Goal: Task Accomplishment & Management: Manage account settings

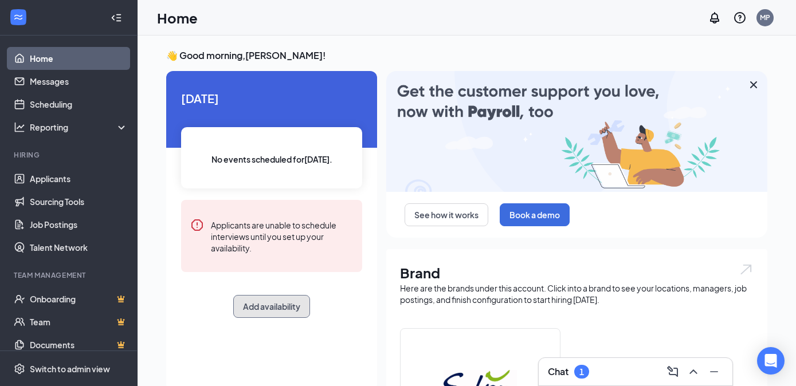
click at [281, 310] on button "Add availability" at bounding box center [271, 306] width 77 height 23
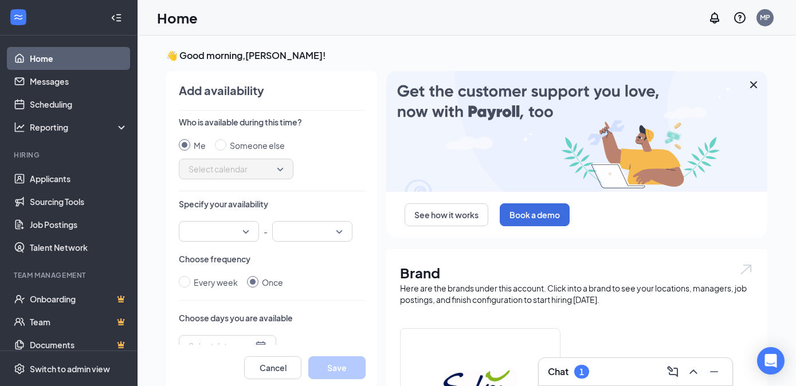
scroll to position [5, 0]
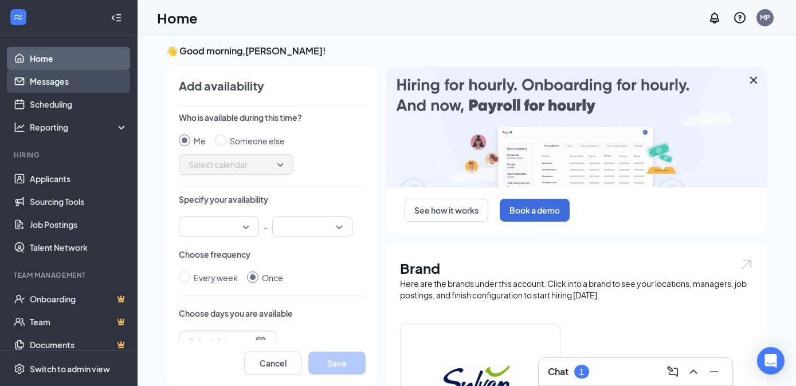
click at [62, 89] on link "Messages" at bounding box center [79, 81] width 98 height 23
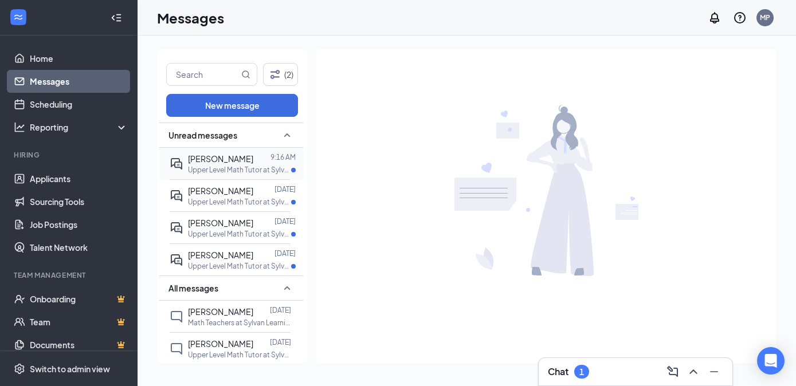
click at [253, 162] on div at bounding box center [261, 159] width 17 height 13
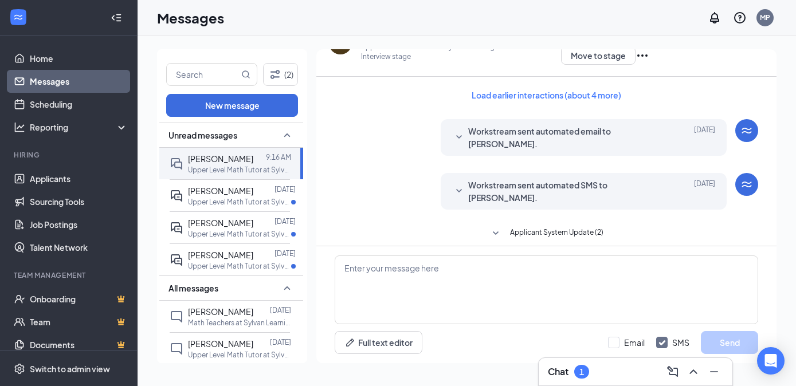
click at [369, 53] on p "Upper Level Math Tutor at Sylvan Learning of Littleton - Onsite Interview stage" at bounding box center [461, 51] width 200 height 19
click at [253, 162] on div at bounding box center [259, 159] width 13 height 13
click at [225, 198] on p "Upper Level Math Tutor at Sylvan Learning of [GEOGRAPHIC_DATA]" at bounding box center [239, 202] width 103 height 10
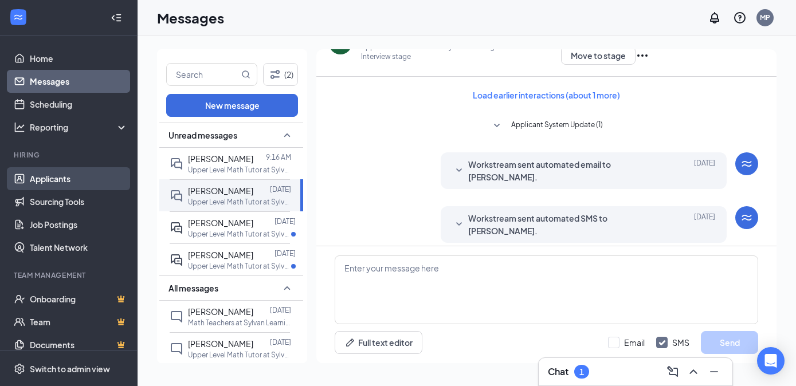
click at [65, 183] on link "Applicants" at bounding box center [79, 178] width 98 height 23
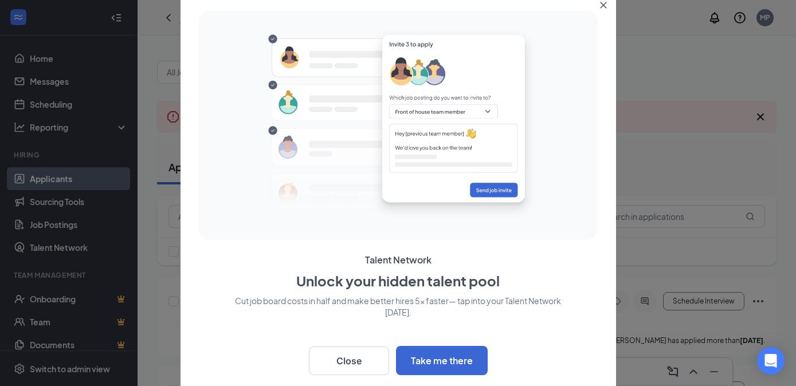
click at [600, 5] on icon "Close" at bounding box center [603, 5] width 7 height 7
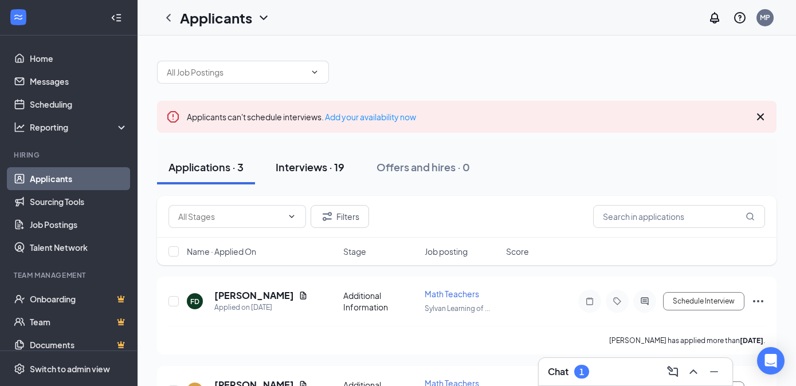
click at [318, 168] on div "Interviews · 19" at bounding box center [310, 167] width 69 height 14
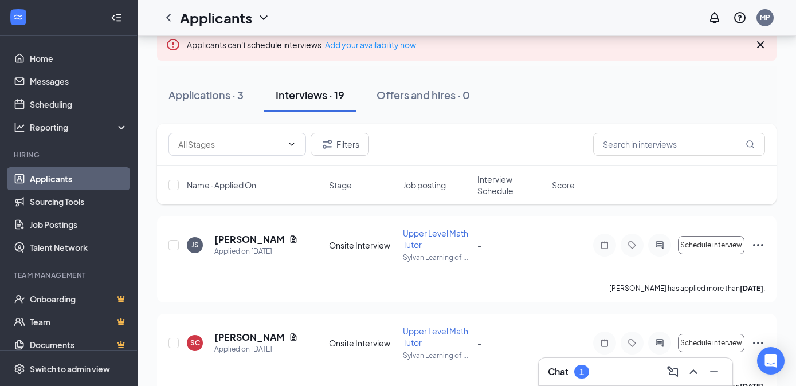
scroll to position [73, 0]
click at [293, 338] on icon "Document" at bounding box center [293, 337] width 9 height 9
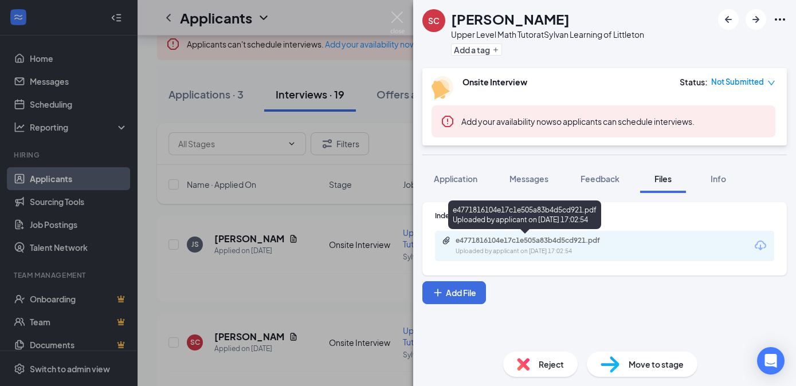
click at [544, 249] on div "Uploaded by applicant on [DATE] 17:02:54" at bounding box center [542, 251] width 172 height 9
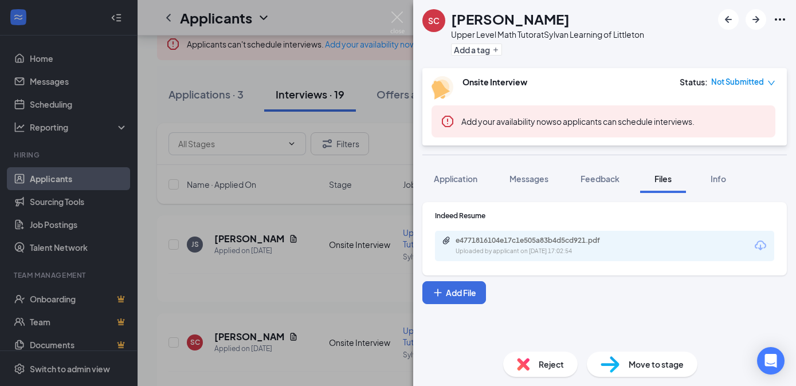
click at [355, 230] on div "SC [PERSON_NAME] Upper Level Math Tutor at Sylvan Learning of Littleton Add a t…" at bounding box center [398, 193] width 796 height 386
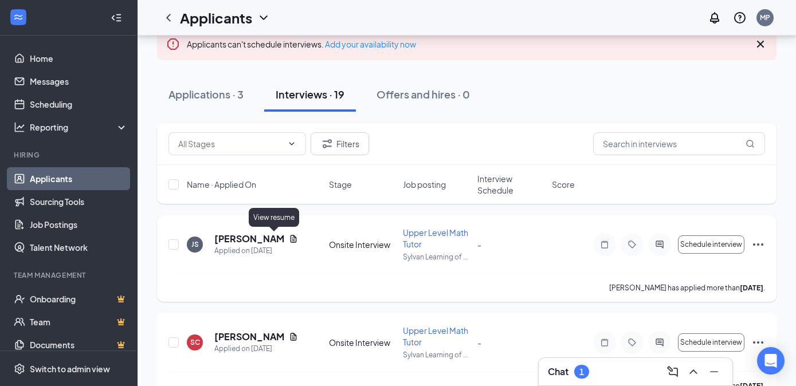
click at [289, 237] on icon "Document" at bounding box center [293, 239] width 9 height 9
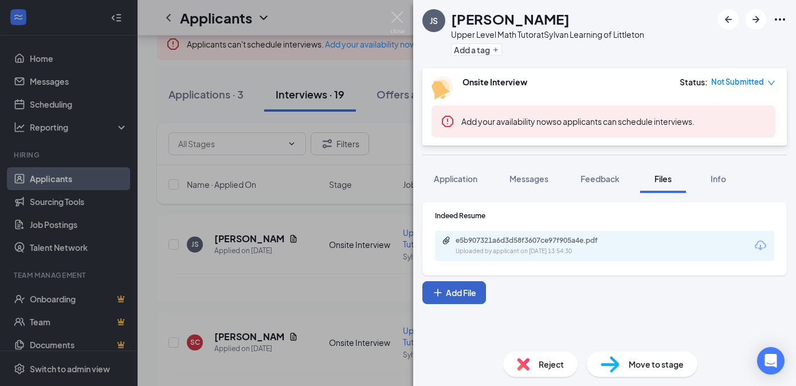
click at [463, 291] on button "Add File" at bounding box center [455, 293] width 64 height 23
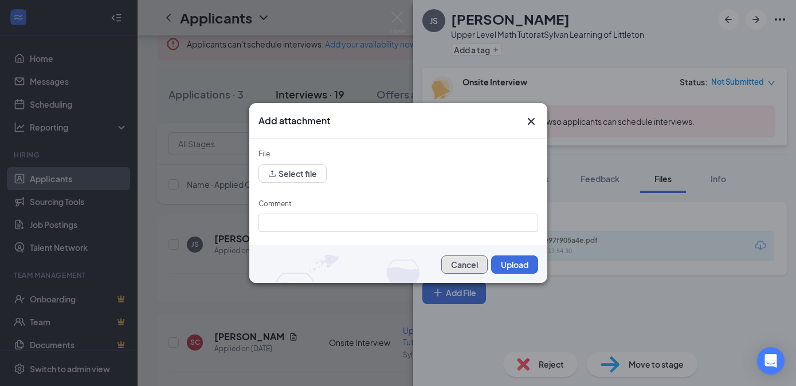
click at [468, 262] on button "Cancel" at bounding box center [464, 265] width 46 height 18
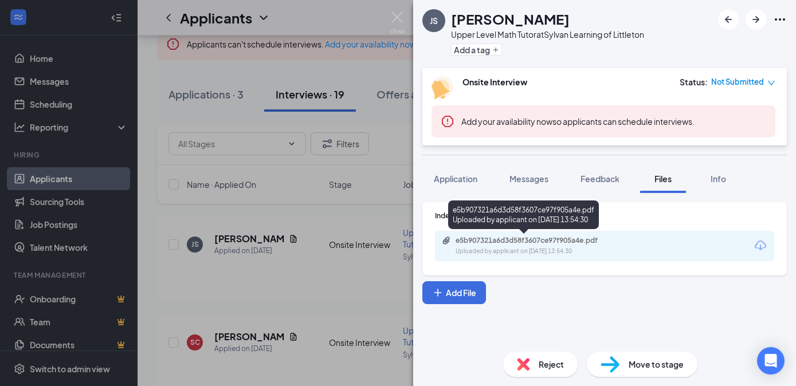
click at [485, 245] on div "e5b907321a6d3d58f3607ce97f905a4e.pdf" at bounding box center [536, 240] width 161 height 9
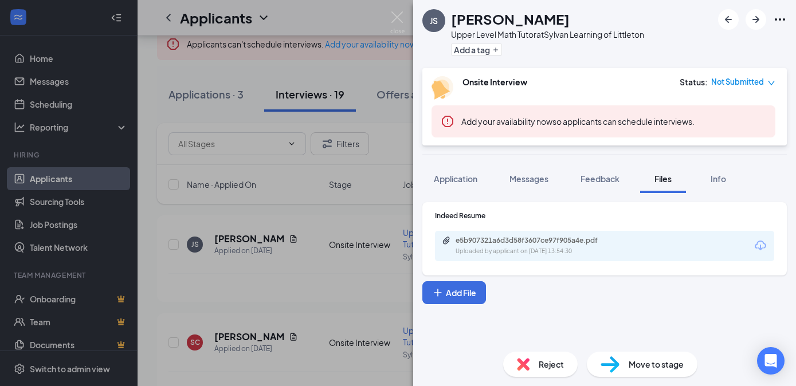
click at [262, 73] on div "JS [PERSON_NAME] Upper Level Math Tutor at Sylvan Learning of Littleton Add a t…" at bounding box center [398, 193] width 796 height 386
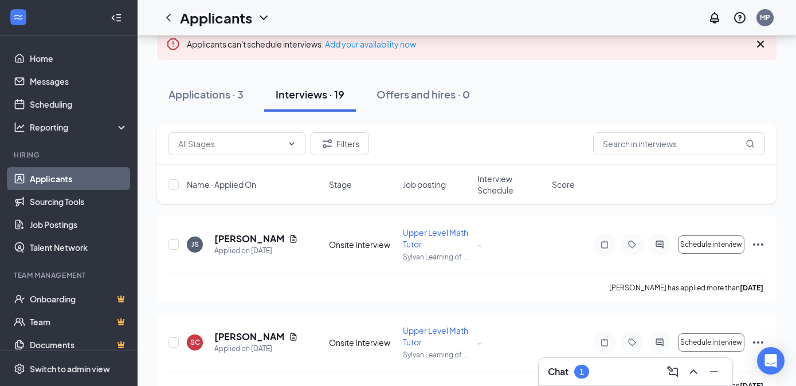
click at [306, 101] on button "Interviews · 19" at bounding box center [310, 94] width 92 height 34
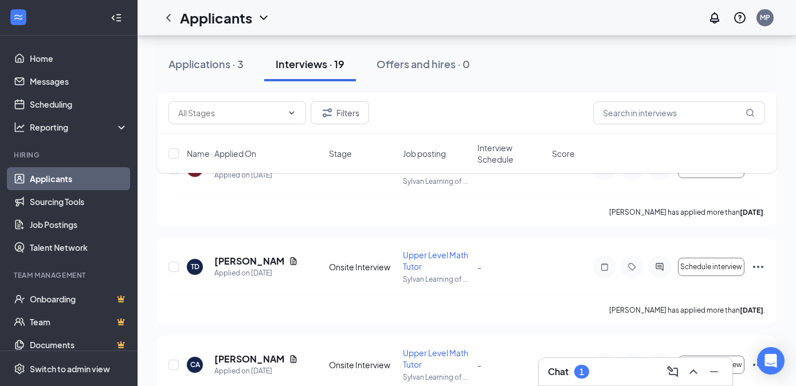
scroll to position [431, 0]
click at [295, 261] on icon "Document" at bounding box center [293, 262] width 9 height 9
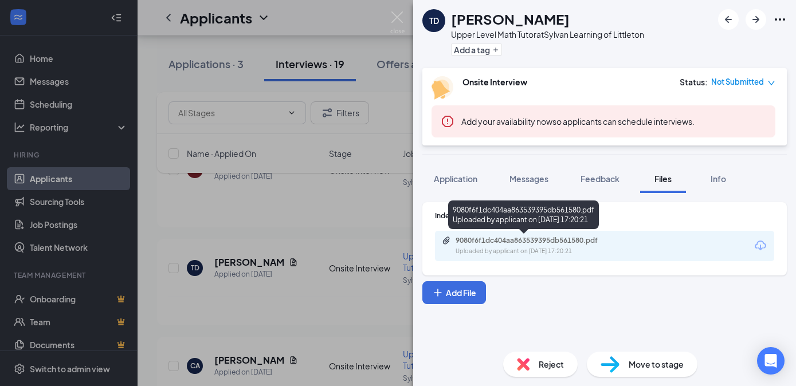
click at [540, 249] on div "Uploaded by applicant on [DATE] 17:20:21" at bounding box center [542, 251] width 172 height 9
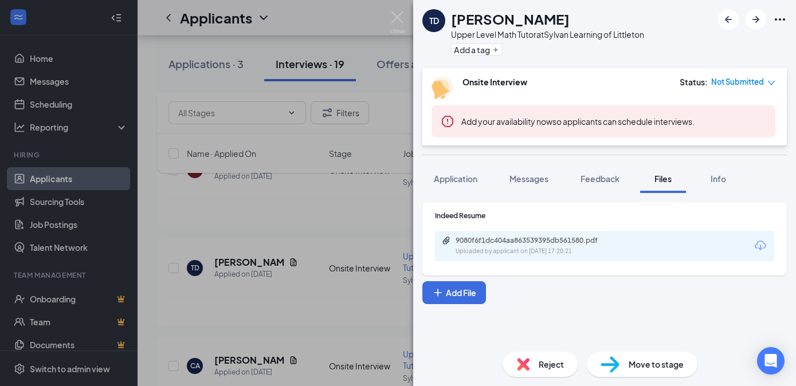
click at [302, 312] on div "TD [PERSON_NAME] Upper Level Math Tutor at Sylvan Learning of Littleton Add a t…" at bounding box center [398, 193] width 796 height 386
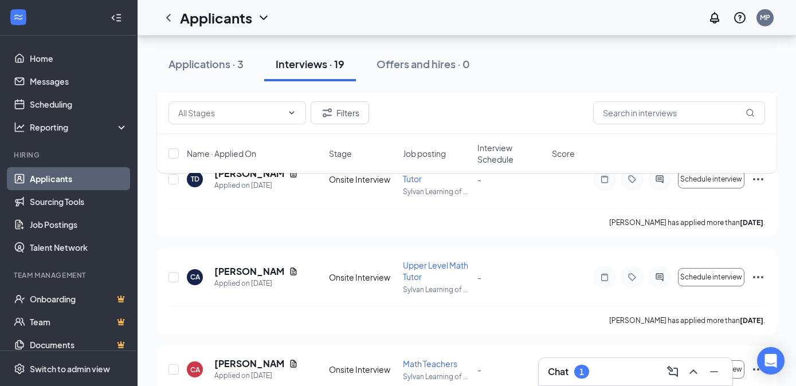
scroll to position [535, 0]
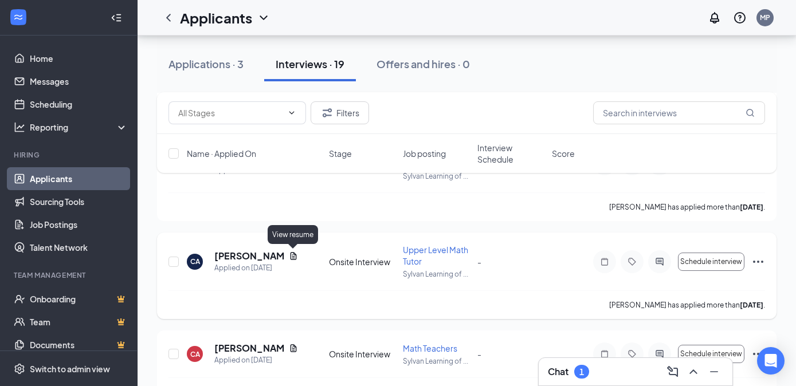
click at [292, 256] on icon "Document" at bounding box center [293, 256] width 9 height 9
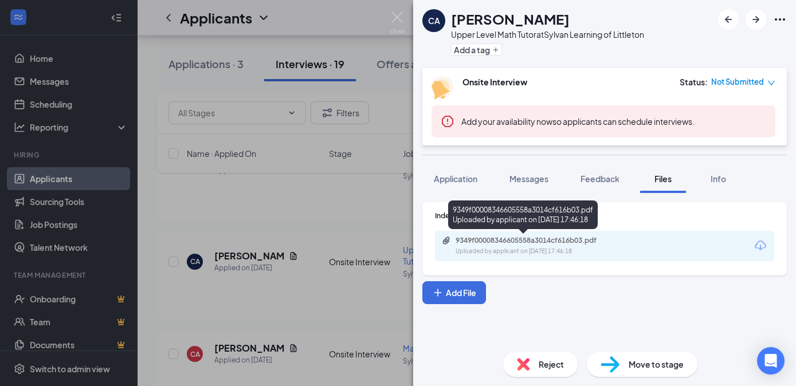
click at [467, 252] on div "Uploaded by applicant on [DATE] 17:46:18" at bounding box center [542, 251] width 172 height 9
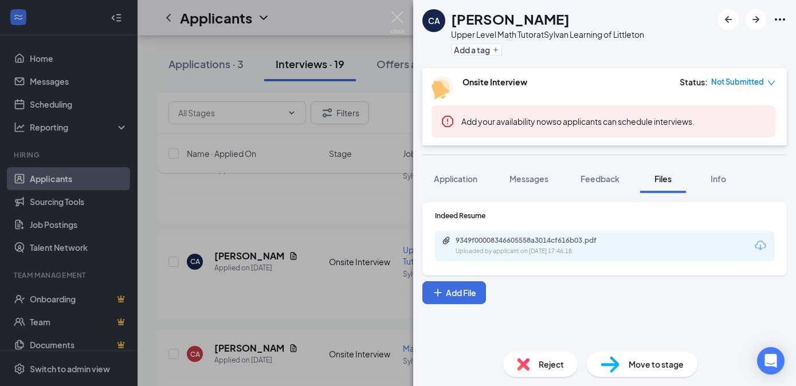
click at [291, 303] on div "CA [PERSON_NAME] Upper Level Math Tutor at Sylvan Learning of Littleton Add a t…" at bounding box center [398, 193] width 796 height 386
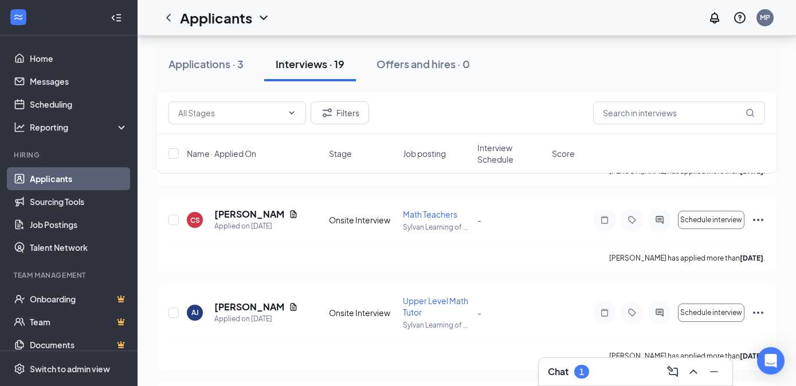
scroll to position [753, 0]
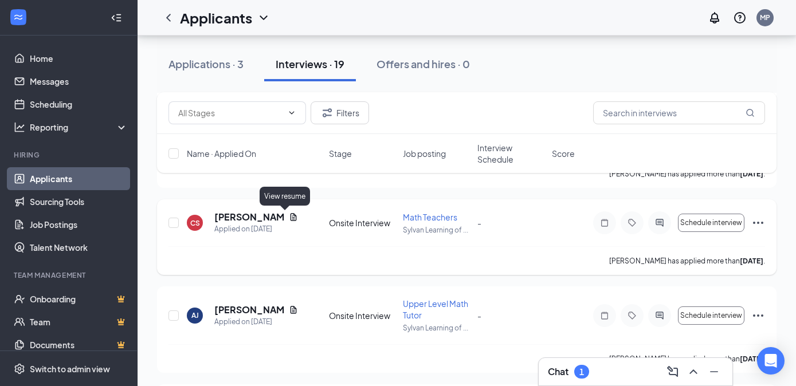
click at [290, 215] on icon "Document" at bounding box center [293, 216] width 6 height 7
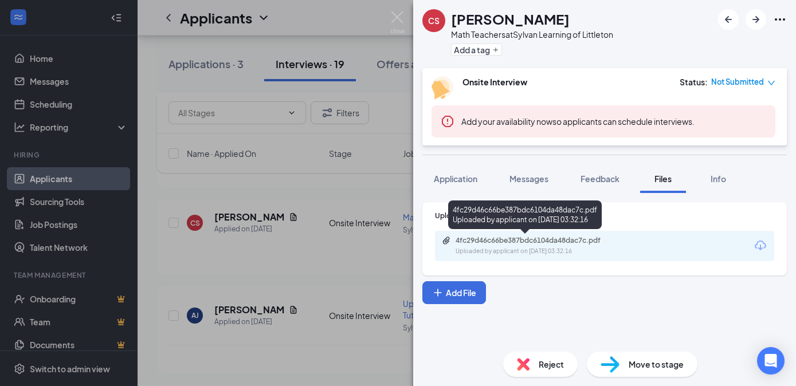
click at [489, 244] on div "4fc29d46c66be387bdc6104da48dac7c.pdf" at bounding box center [536, 240] width 161 height 9
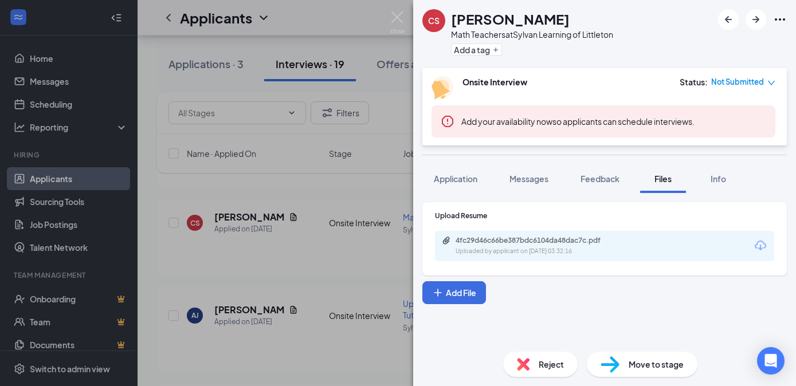
click at [318, 262] on div "CS [PERSON_NAME] Math Teachers at Sylvan Learning of Littleton Add a tag Onsite…" at bounding box center [398, 193] width 796 height 386
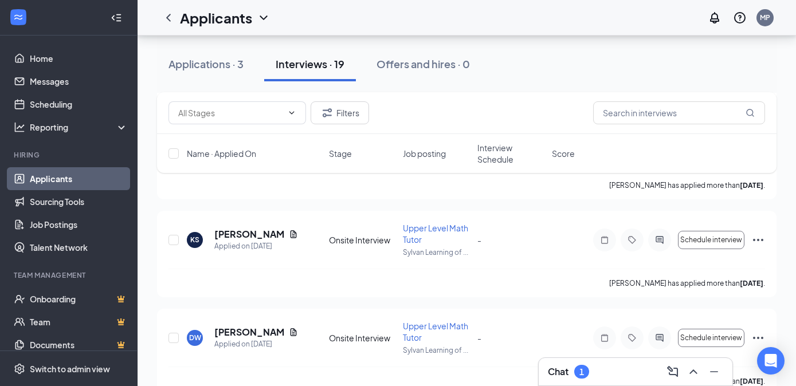
scroll to position [928, 0]
click at [290, 232] on icon "Document" at bounding box center [293, 232] width 6 height 7
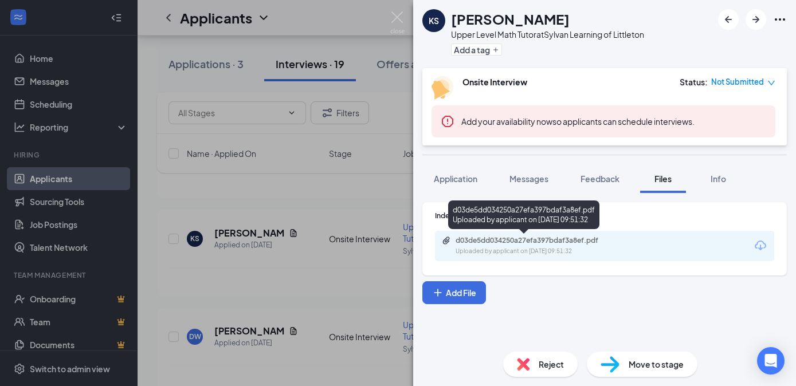
click at [467, 248] on div "Uploaded by applicant on [DATE] 09:51:32" at bounding box center [542, 251] width 172 height 9
click at [302, 277] on div "KS [PERSON_NAME] Upper Level Math Tutor at Sylvan Learning of Littleton Add a t…" at bounding box center [398, 193] width 796 height 386
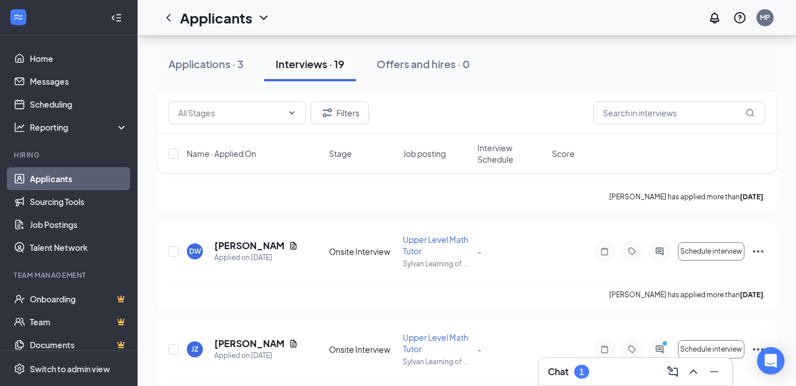
scroll to position [1017, 0]
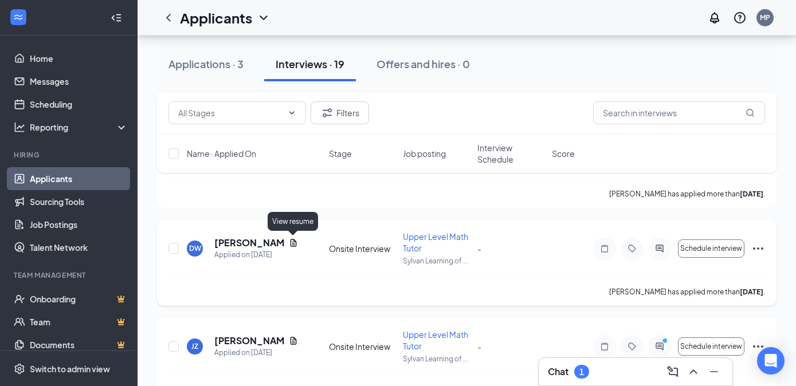
click at [295, 243] on icon "Document" at bounding box center [293, 243] width 9 height 9
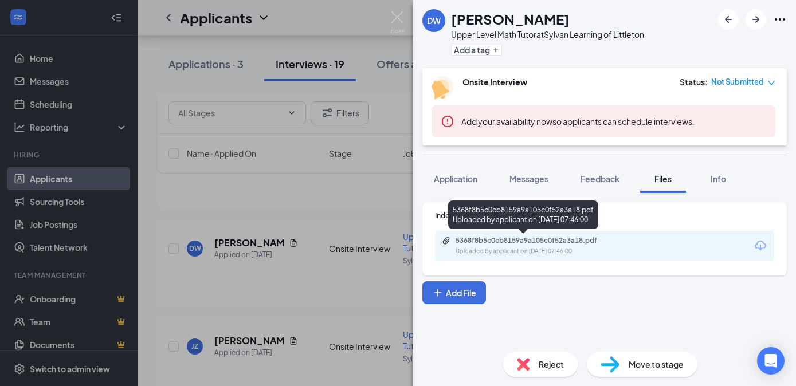
click at [492, 249] on div "Uploaded by applicant on [DATE] 07:46:00" at bounding box center [542, 251] width 172 height 9
click at [312, 307] on div "DW [PERSON_NAME] Upper Level Math Tutor at Sylvan Learning of Littleton Add a t…" at bounding box center [398, 193] width 796 height 386
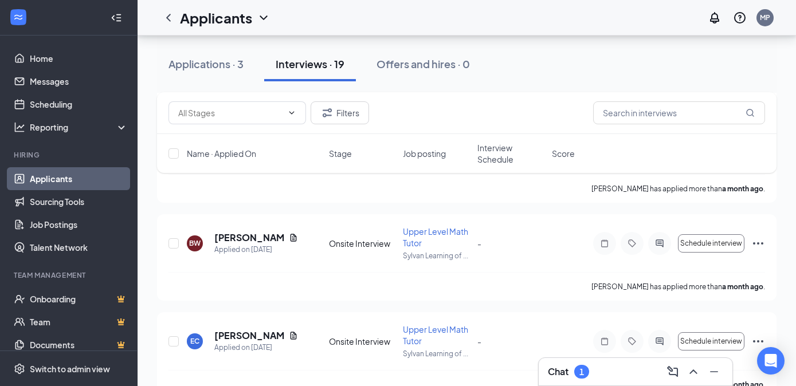
scroll to position [1225, 0]
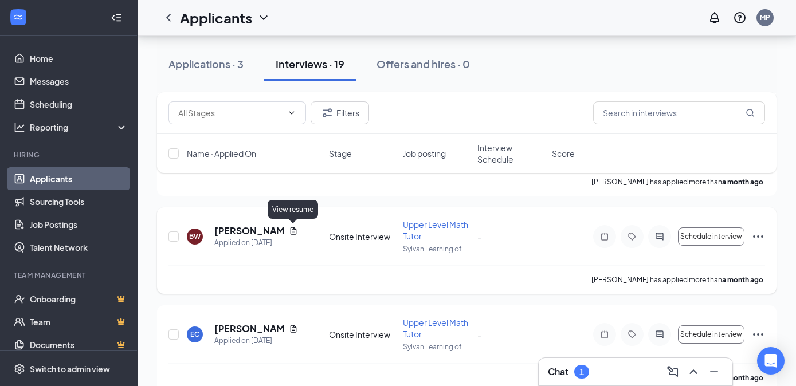
click at [294, 233] on icon "Document" at bounding box center [293, 230] width 9 height 9
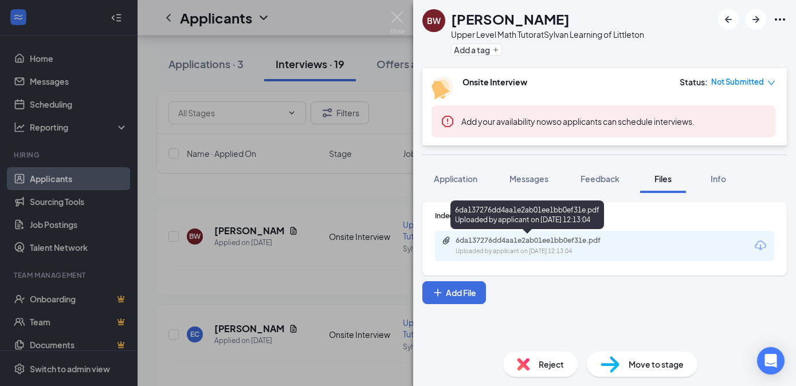
click at [502, 245] on div "6da137276dd4aa1e2ab01ee1bb0ef31e.pdf" at bounding box center [536, 240] width 161 height 9
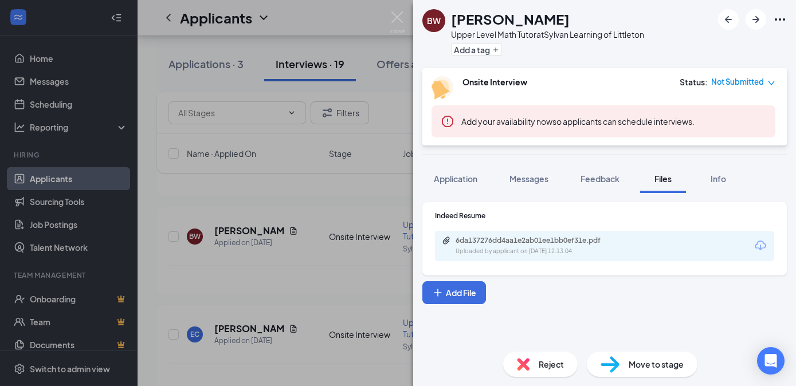
click at [368, 272] on div "BW [PERSON_NAME] Upper Level Math Tutor at Sylvan Learning of Littleton Add a t…" at bounding box center [398, 193] width 796 height 386
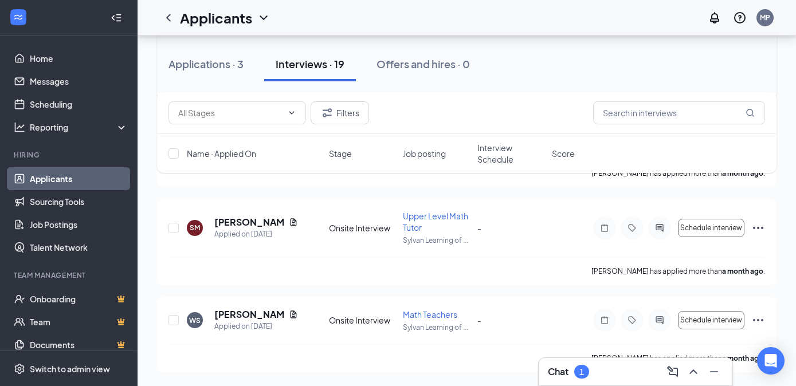
scroll to position [1713, 0]
click at [295, 221] on icon "Document" at bounding box center [293, 222] width 9 height 9
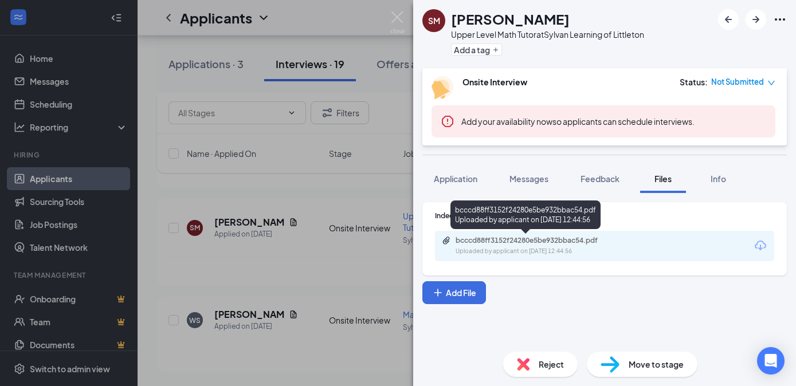
click at [494, 248] on div "Uploaded by applicant on [DATE] 12:44:56" at bounding box center [542, 251] width 172 height 9
click at [285, 247] on div "SM [PERSON_NAME] Upper Level Math Tutor at Sylvan Learning of Littleton Add a t…" at bounding box center [398, 193] width 796 height 386
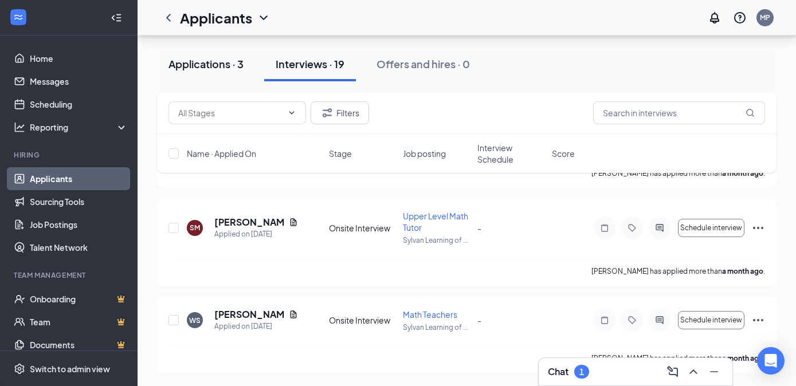
click at [216, 61] on div "Applications · 3" at bounding box center [206, 64] width 75 height 14
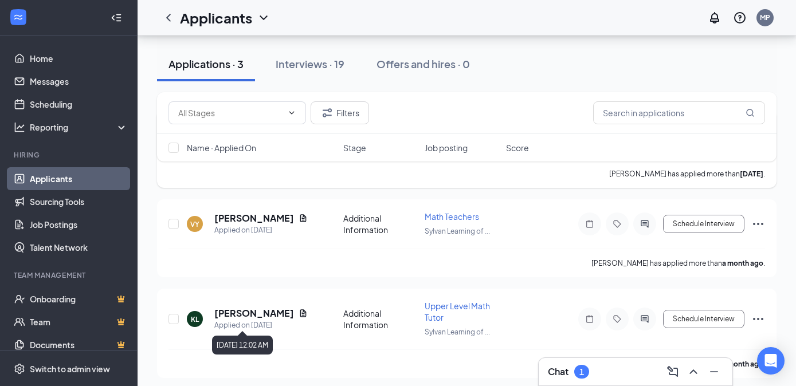
scroll to position [170, 0]
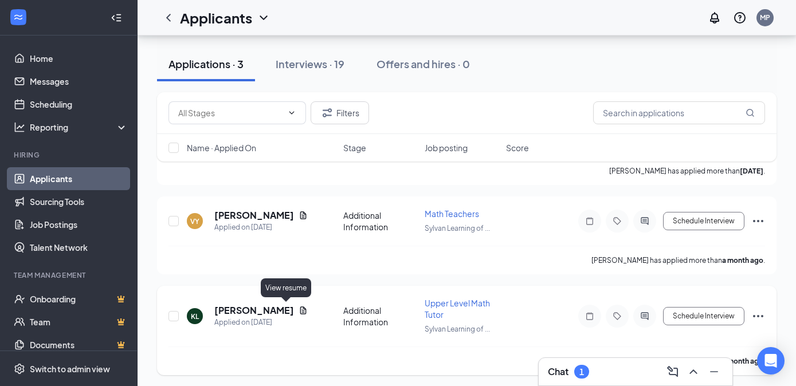
click at [299, 310] on icon "Document" at bounding box center [303, 310] width 9 height 9
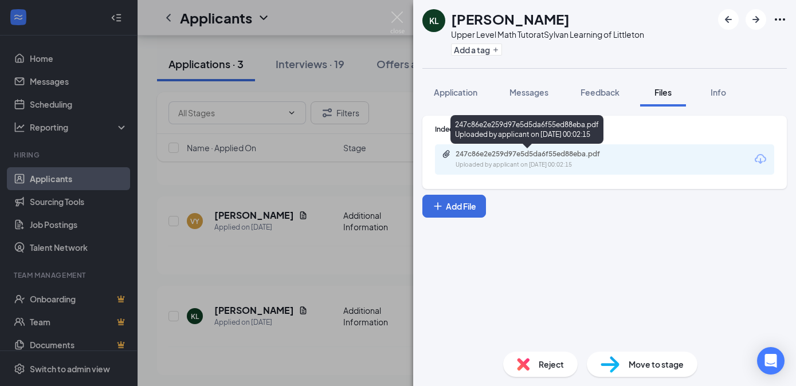
click at [553, 157] on div "247c86e2e259d97e5d5da6f55ed88eba.pdf" at bounding box center [536, 154] width 161 height 9
